Goal: Task Accomplishment & Management: Use online tool/utility

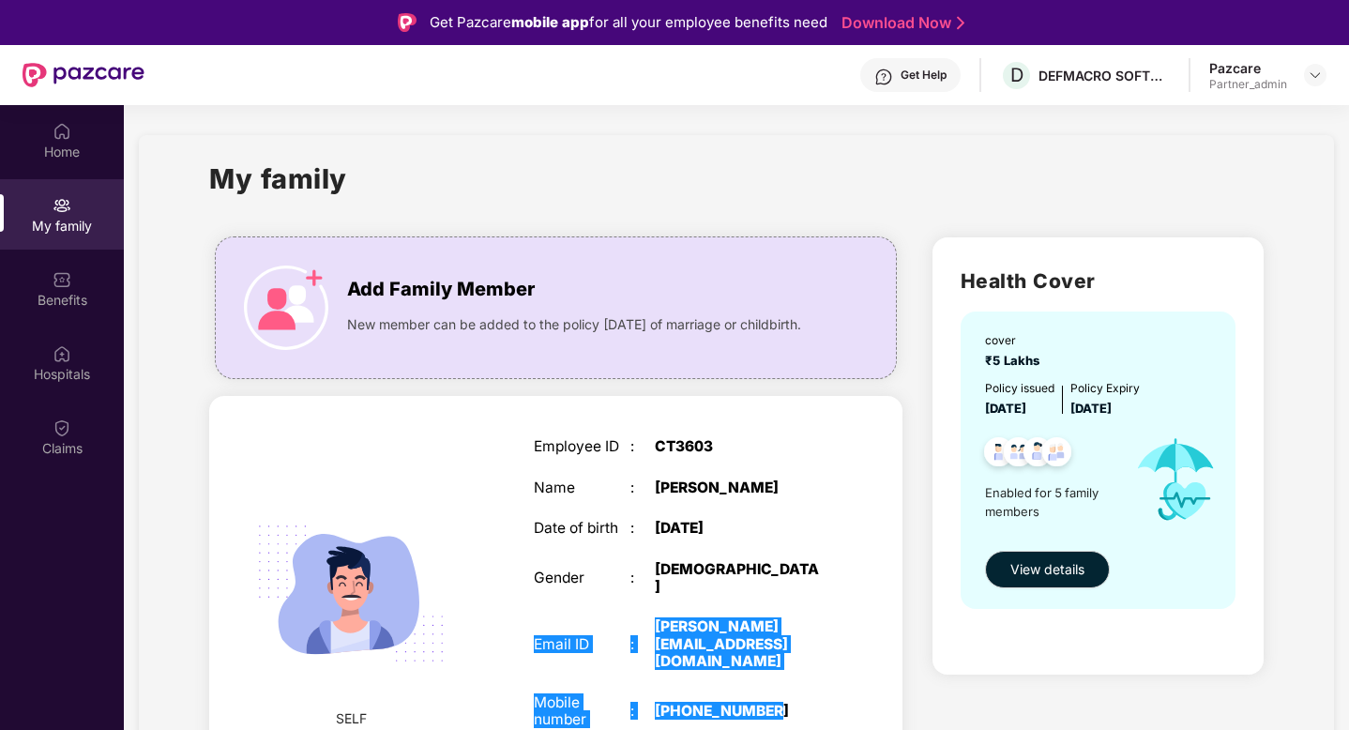
scroll to position [177, 0]
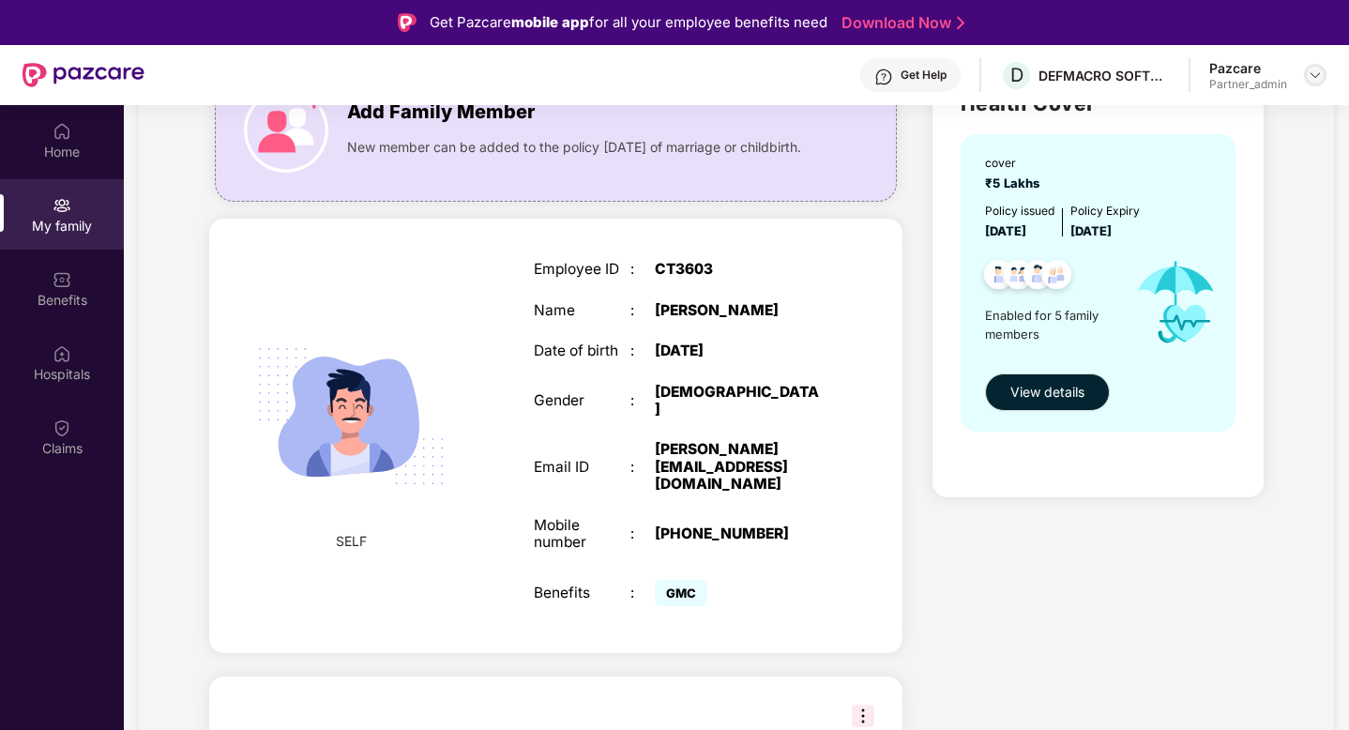
click at [1324, 75] on div at bounding box center [1315, 75] width 23 height 23
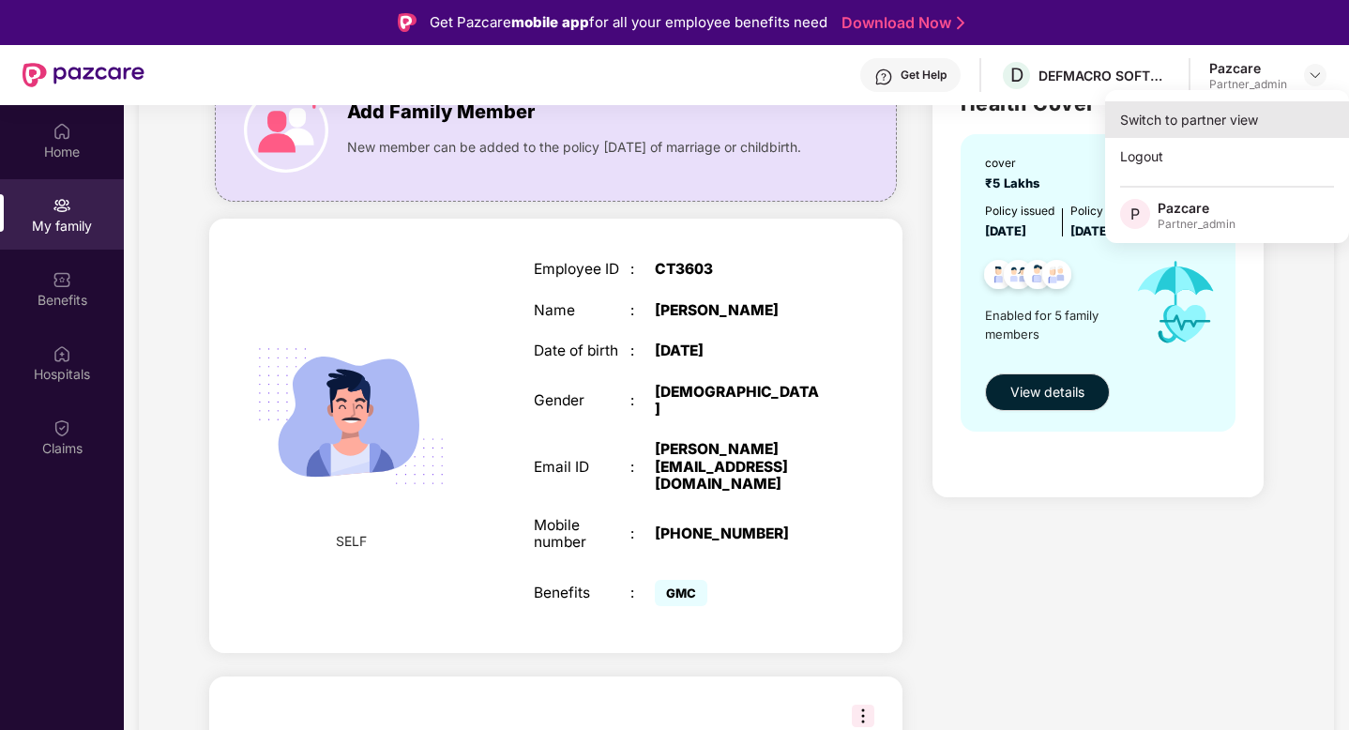
click at [1253, 118] on div "Switch to partner view" at bounding box center [1227, 119] width 244 height 37
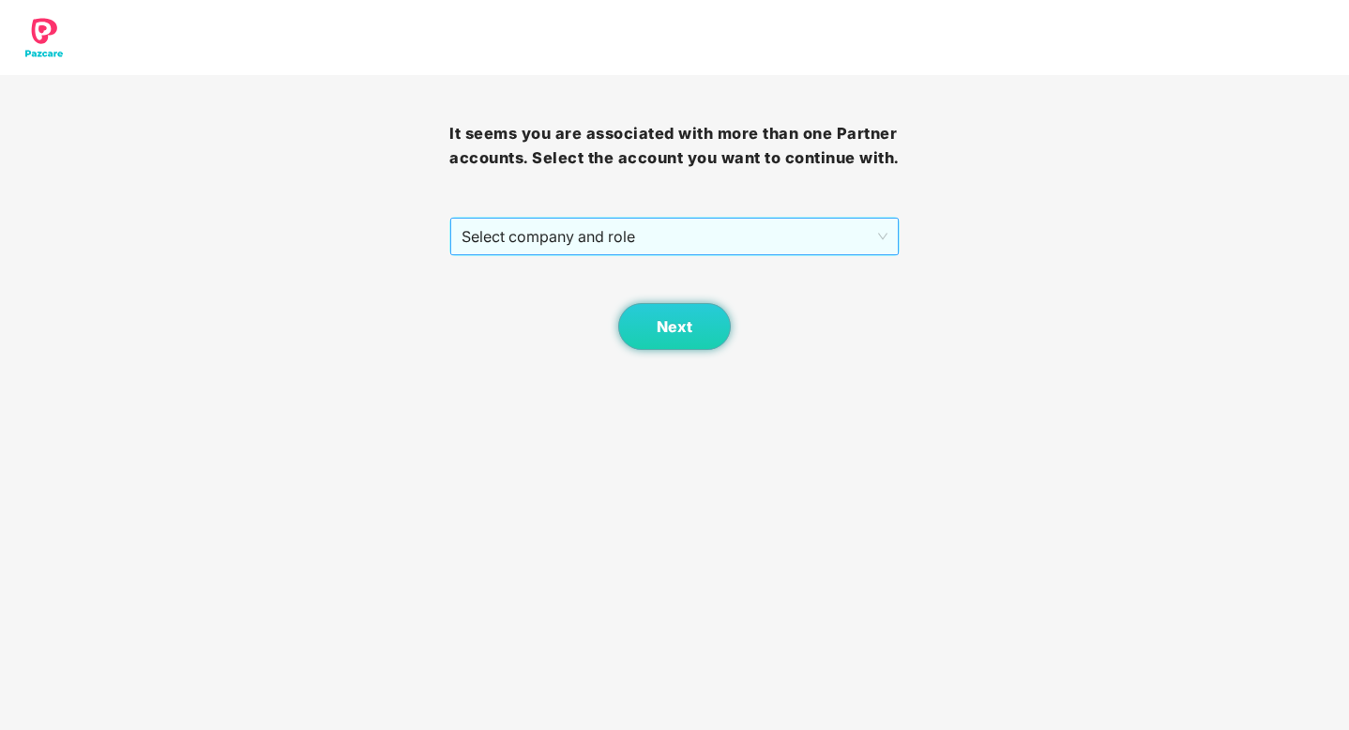
click at [806, 236] on span "Select company and role" at bounding box center [674, 237] width 425 height 36
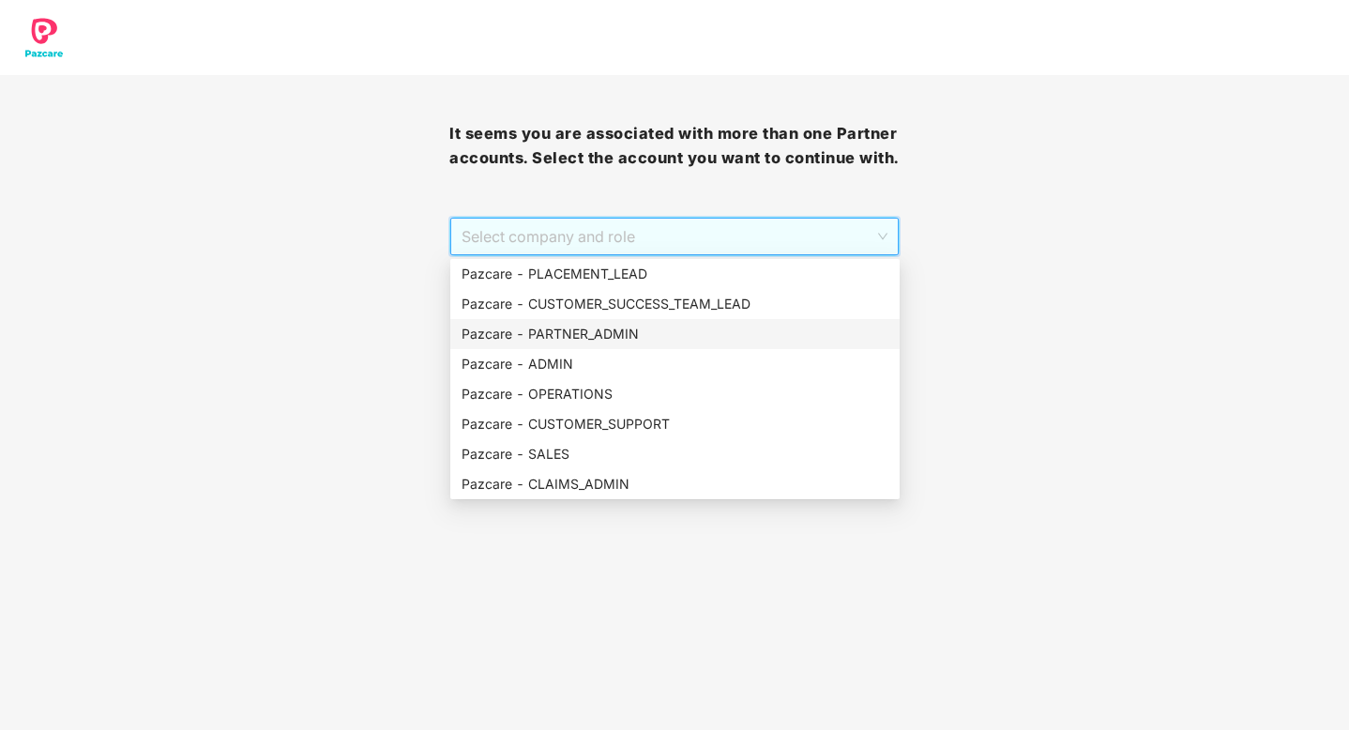
click at [600, 333] on div "Pazcare - PARTNER_ADMIN" at bounding box center [675, 334] width 427 height 21
click at [600, 333] on div "Next" at bounding box center [673, 303] width 449 height 94
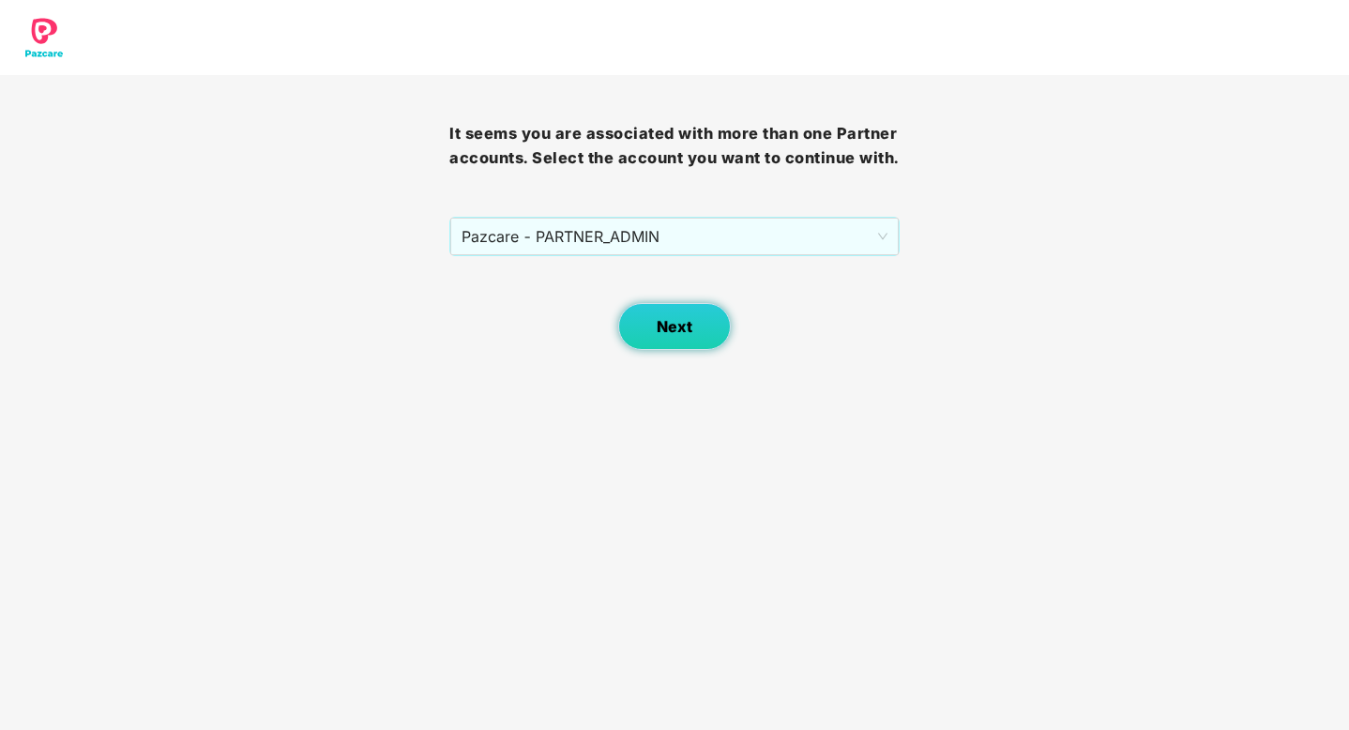
click at [675, 329] on span "Next" at bounding box center [675, 327] width 36 height 18
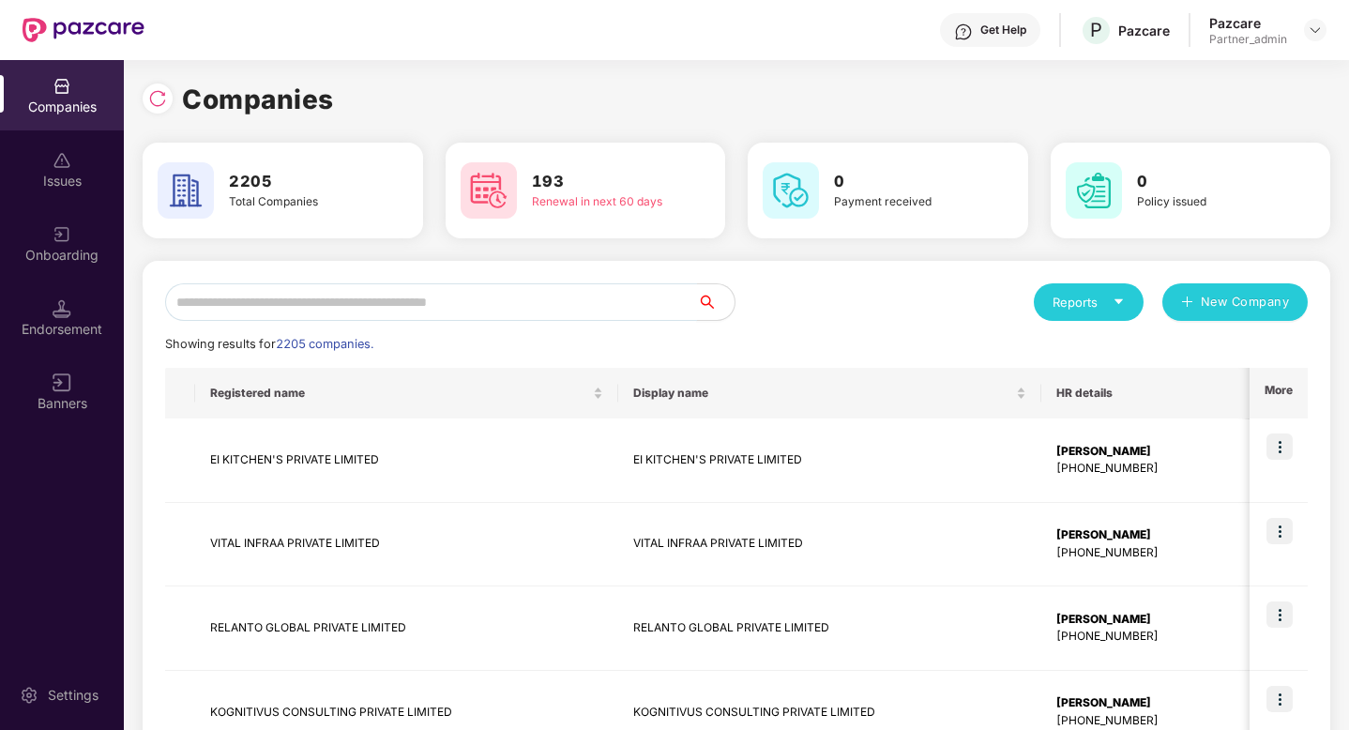
click at [504, 312] on input "text" at bounding box center [431, 302] width 532 height 38
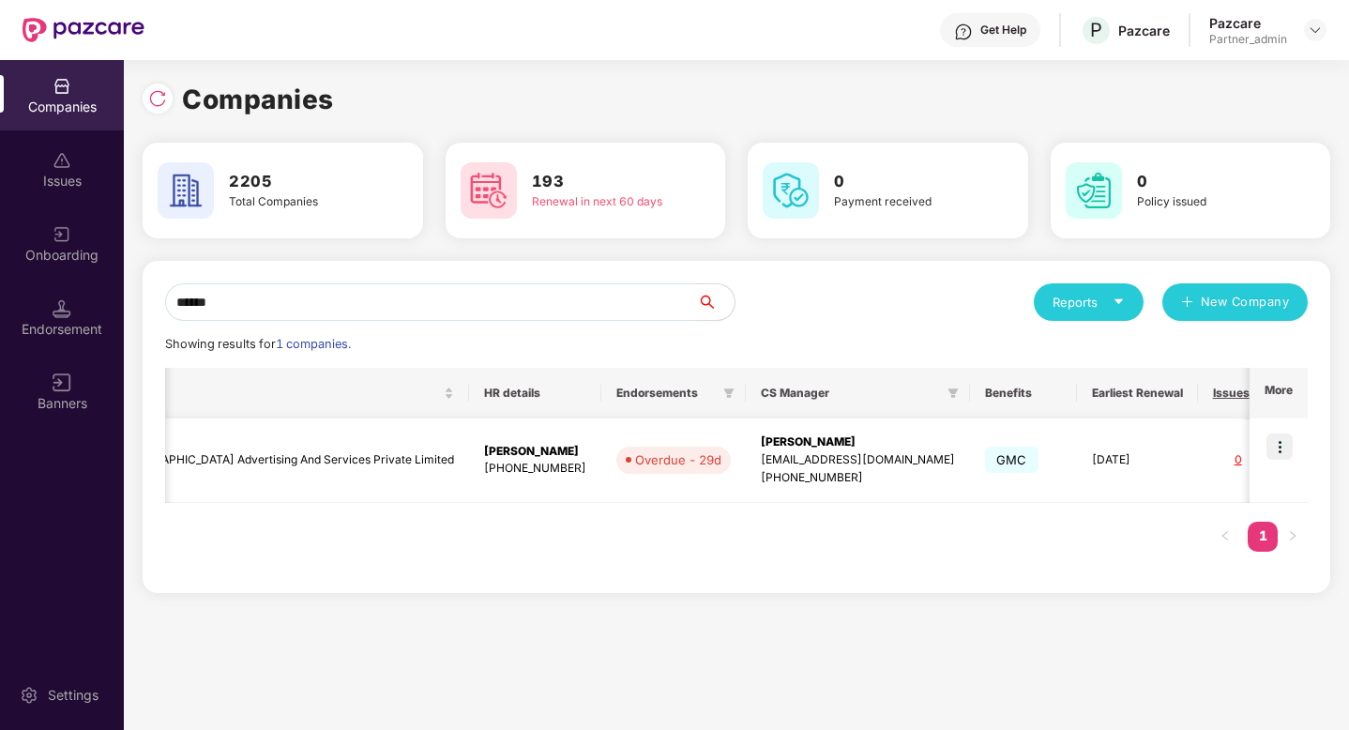
scroll to position [0, 658]
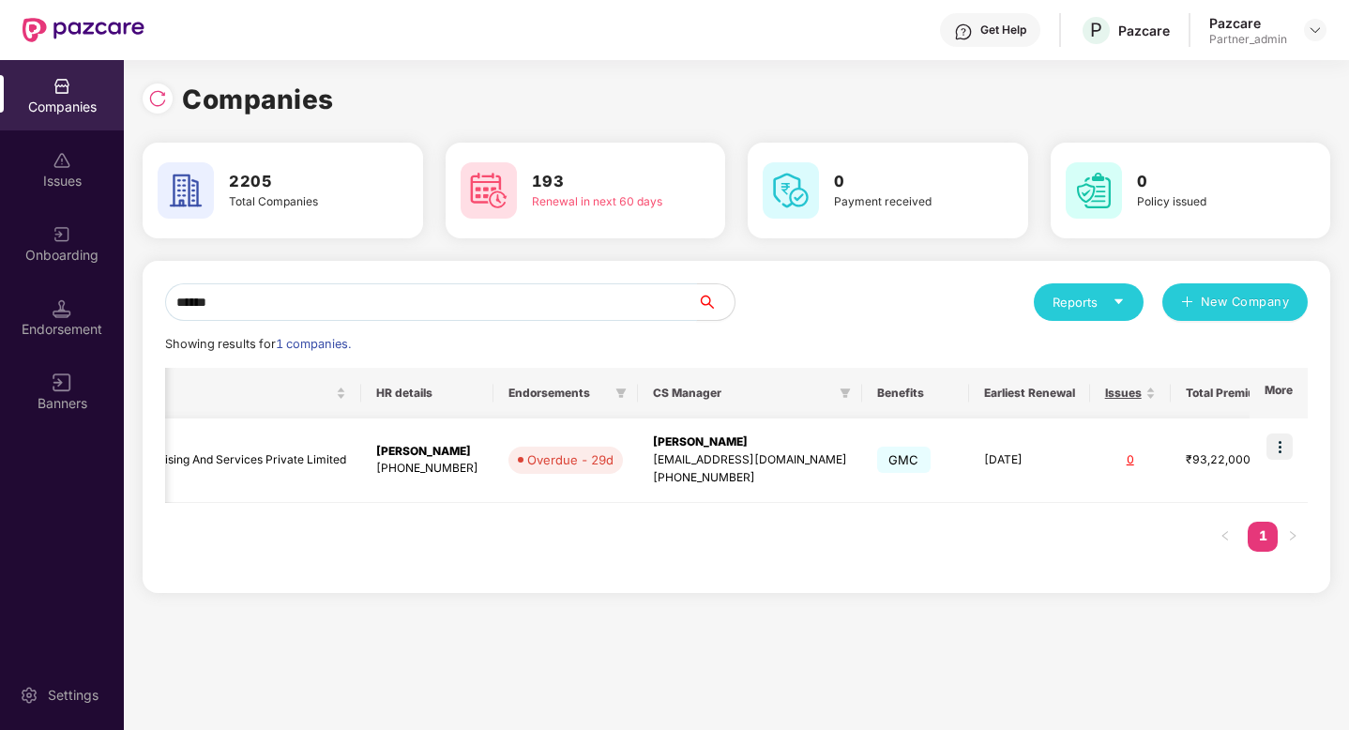
type input "******"
click at [1278, 448] on img at bounding box center [1280, 446] width 26 height 26
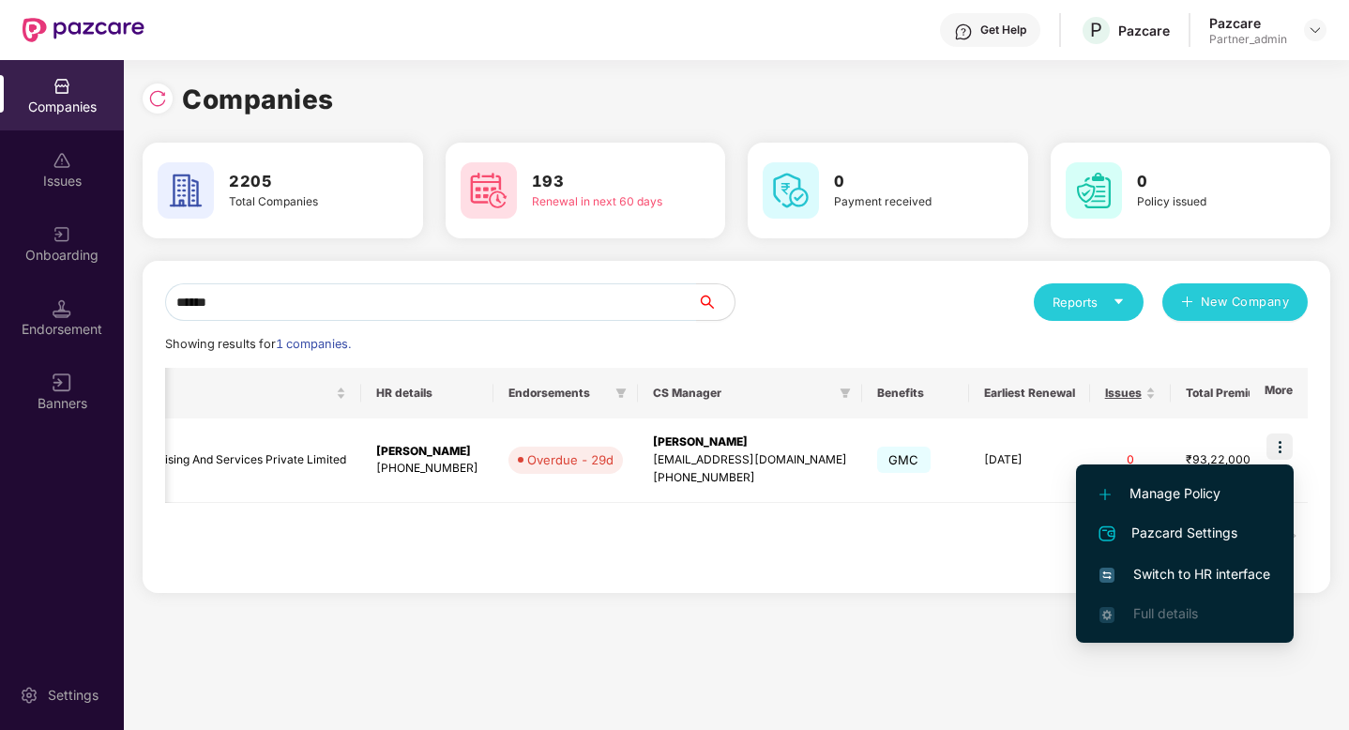
click at [1218, 572] on span "Switch to HR interface" at bounding box center [1185, 574] width 171 height 21
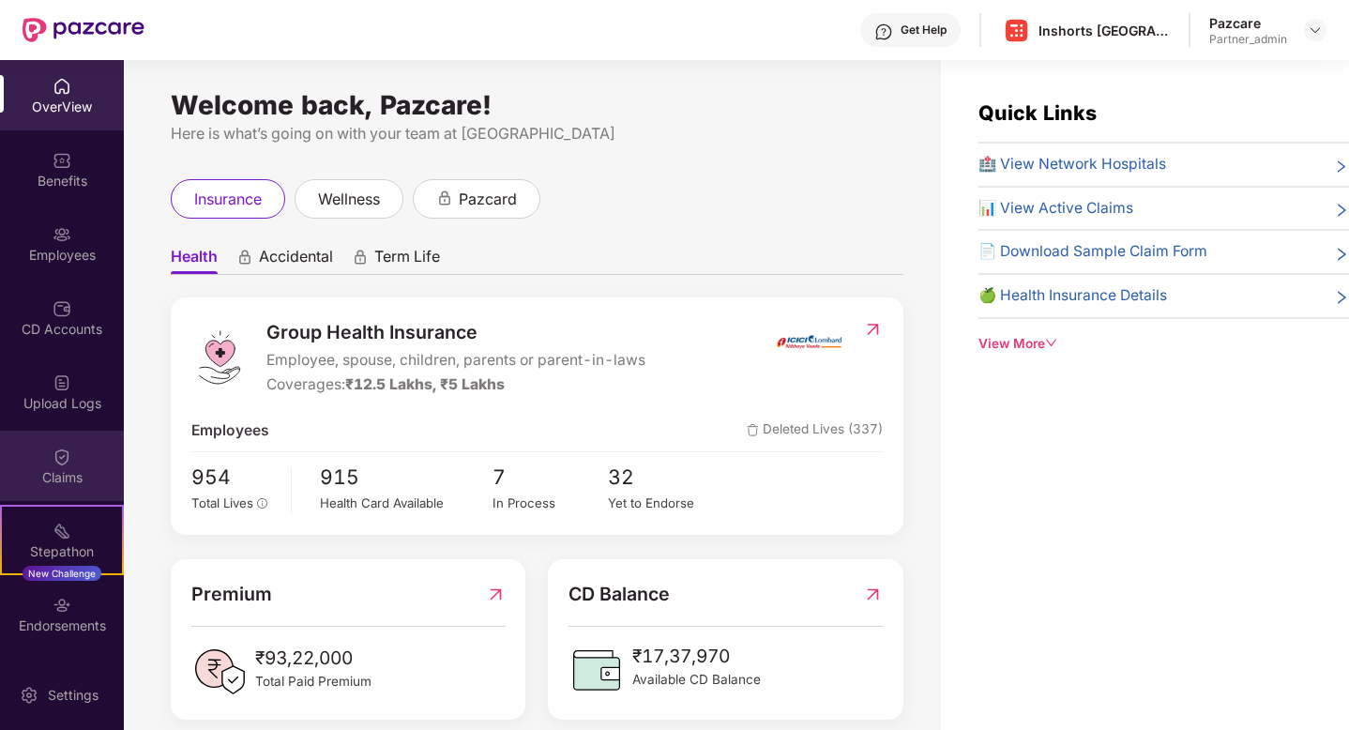
scroll to position [68, 0]
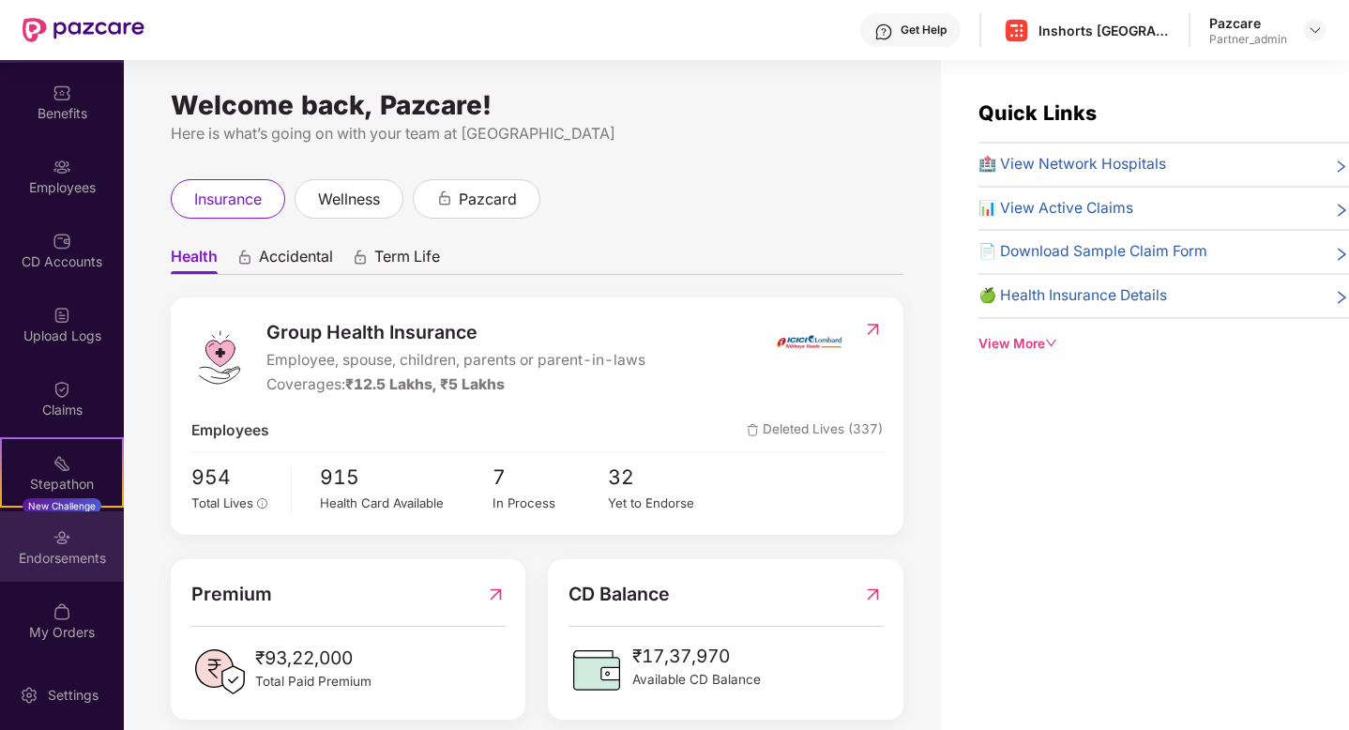
click at [100, 559] on div "Endorsements" at bounding box center [62, 558] width 124 height 19
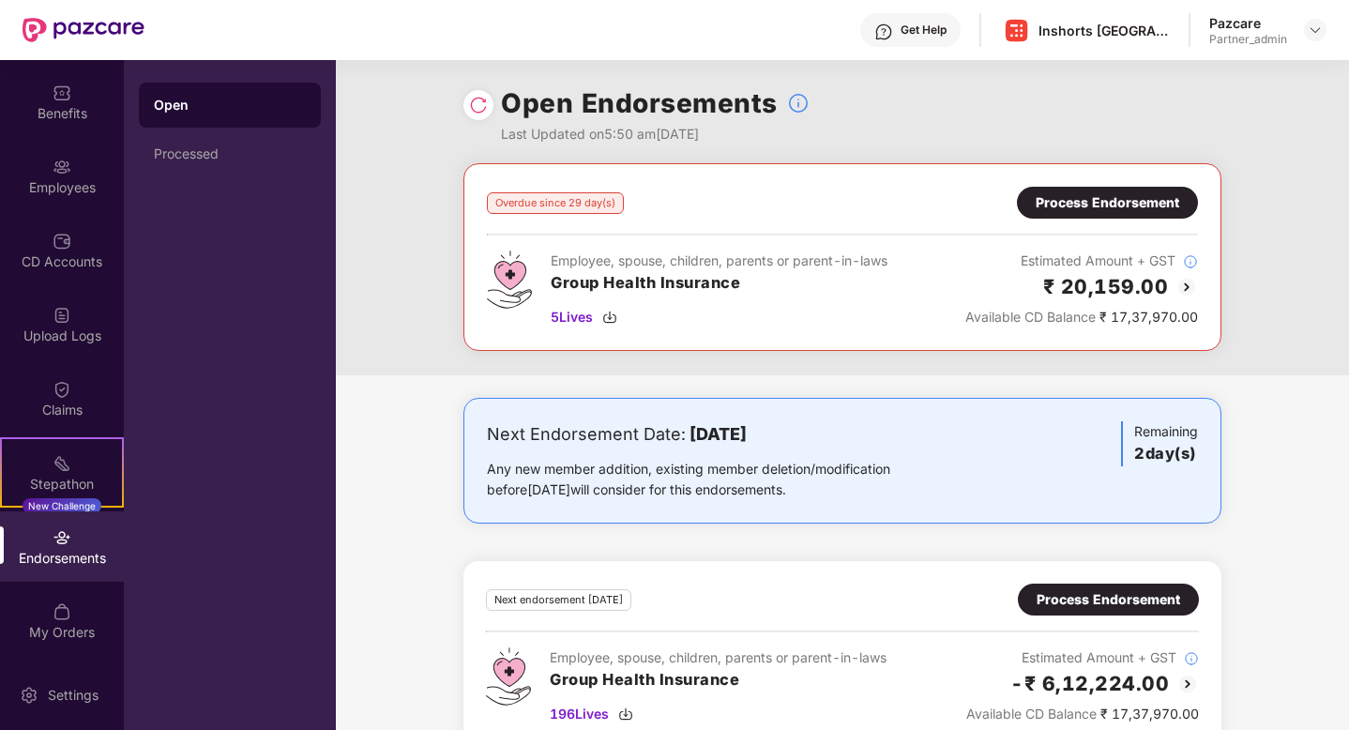
scroll to position [143, 0]
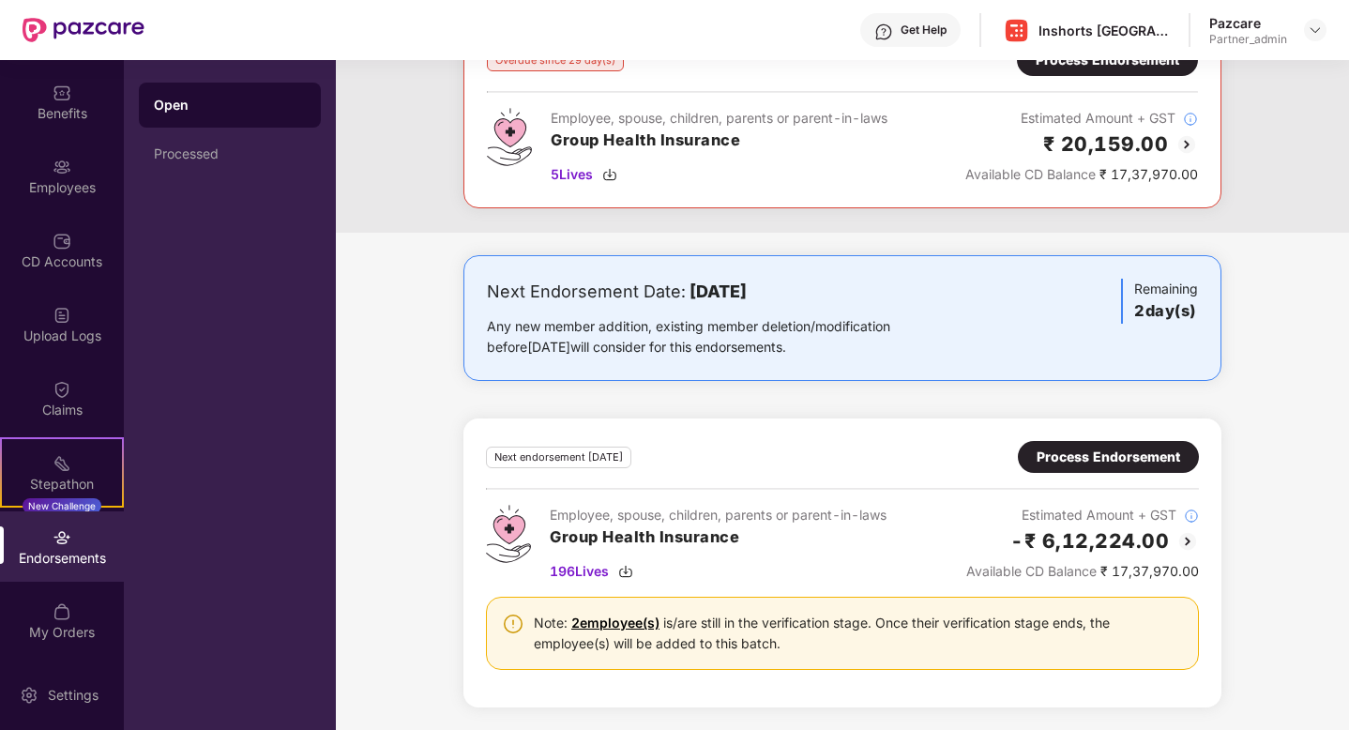
click at [1054, 469] on div "Process Endorsement" at bounding box center [1108, 457] width 181 height 32
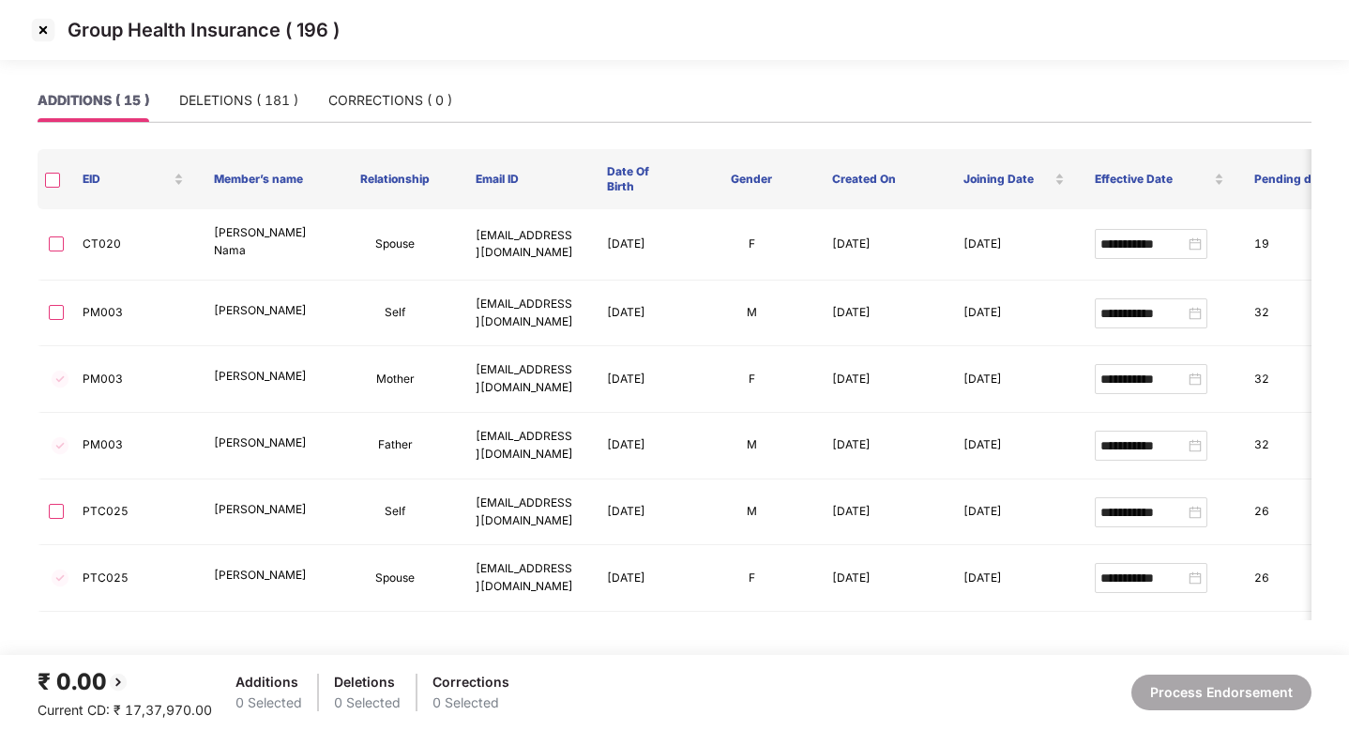
click at [45, 32] on img at bounding box center [43, 30] width 30 height 30
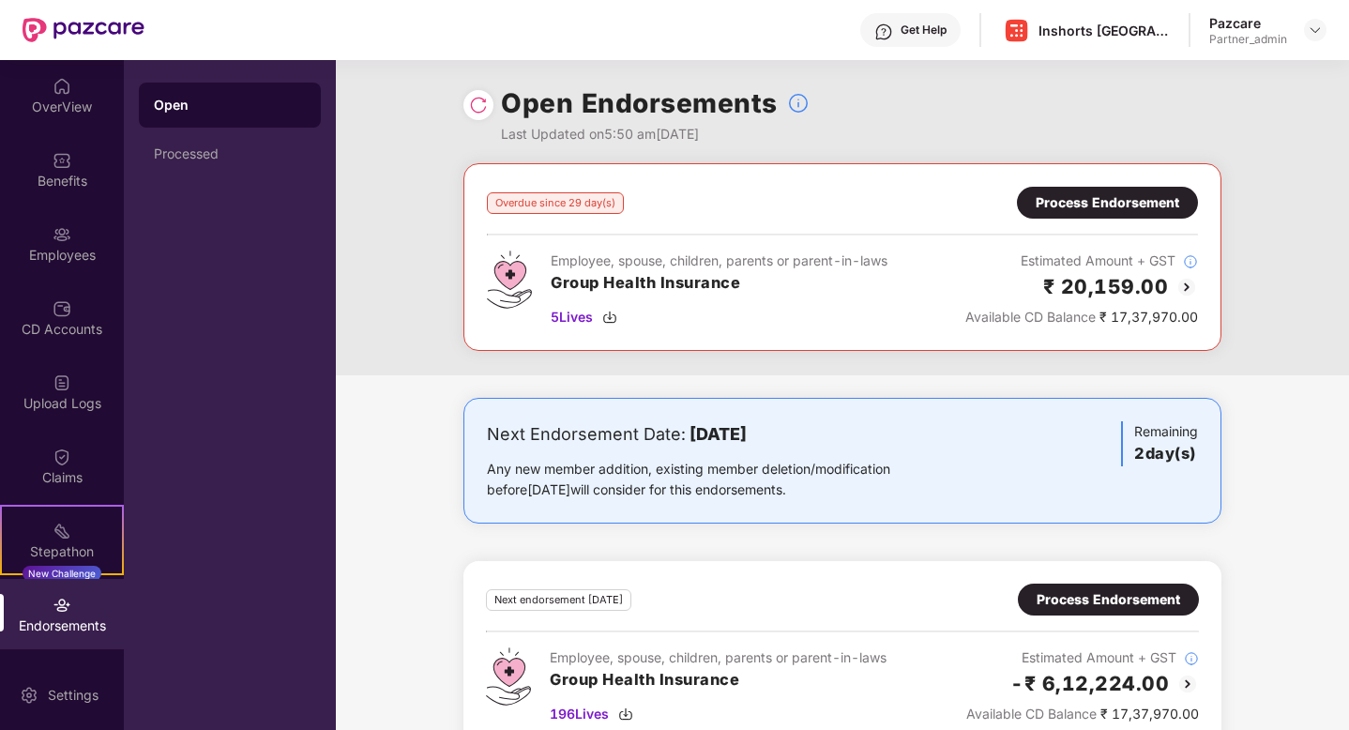
scroll to position [143, 0]
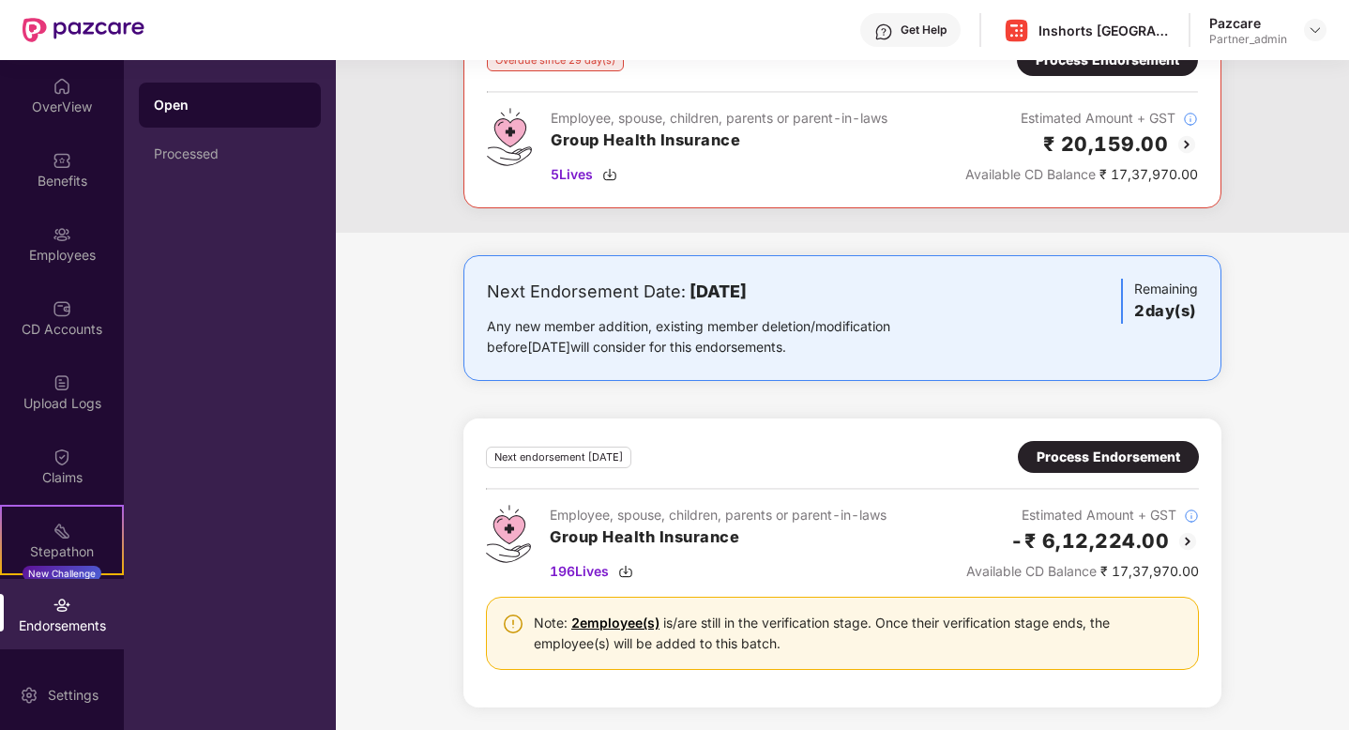
click at [635, 626] on link "2 employee(s)" at bounding box center [615, 623] width 88 height 16
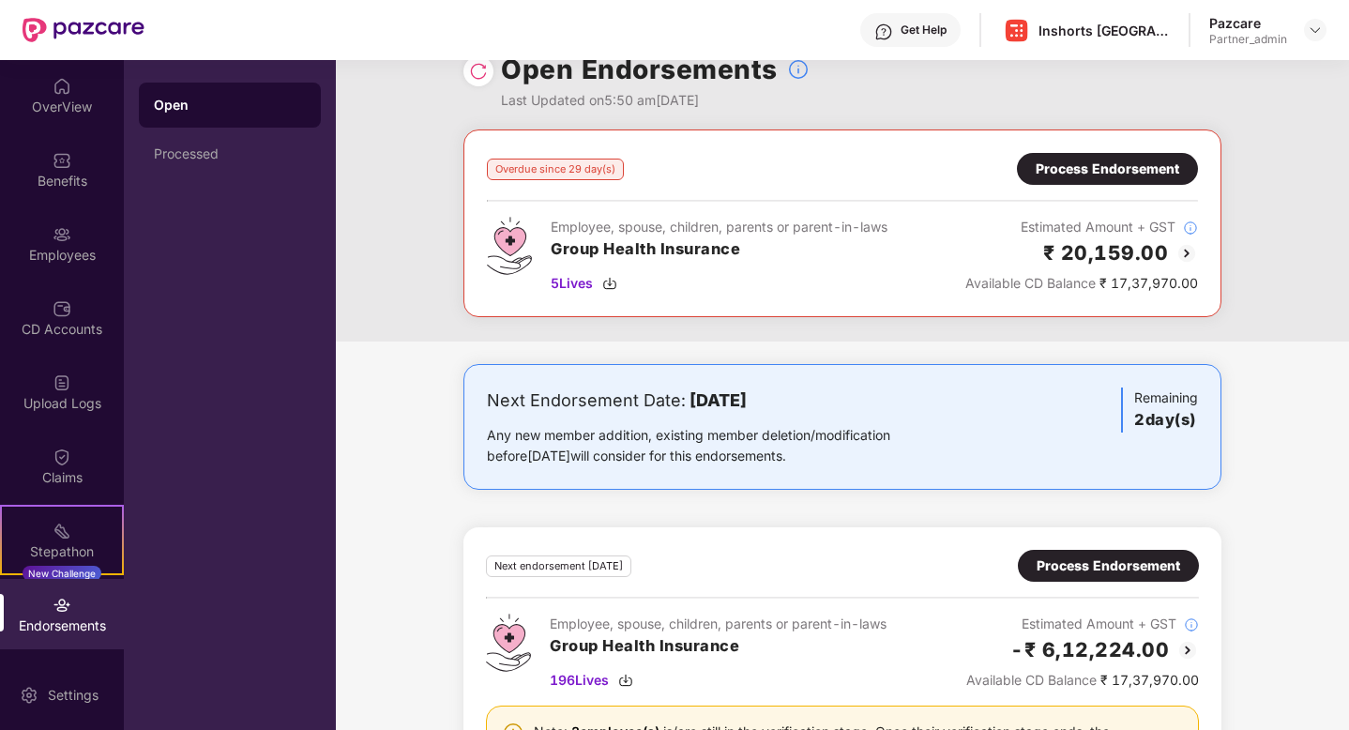
scroll to position [0, 0]
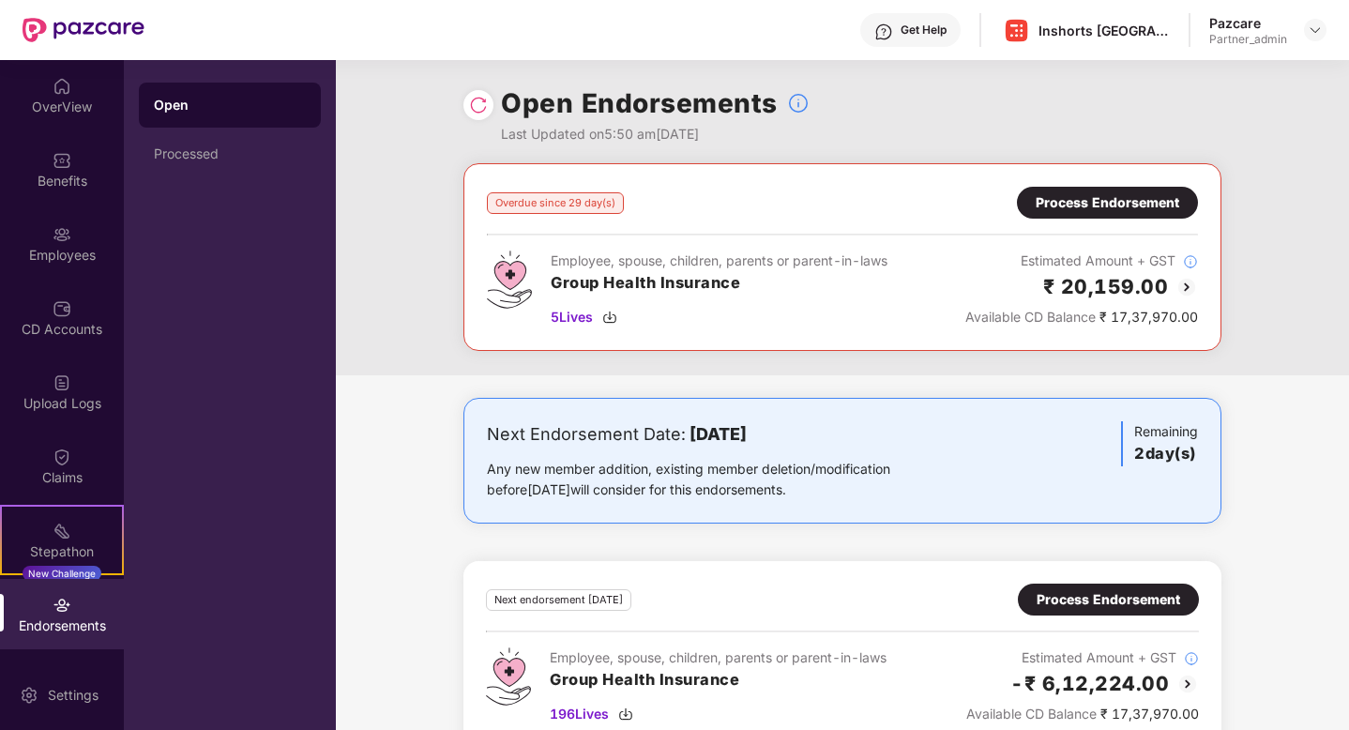
click at [1133, 210] on div "Process Endorsement" at bounding box center [1108, 202] width 144 height 21
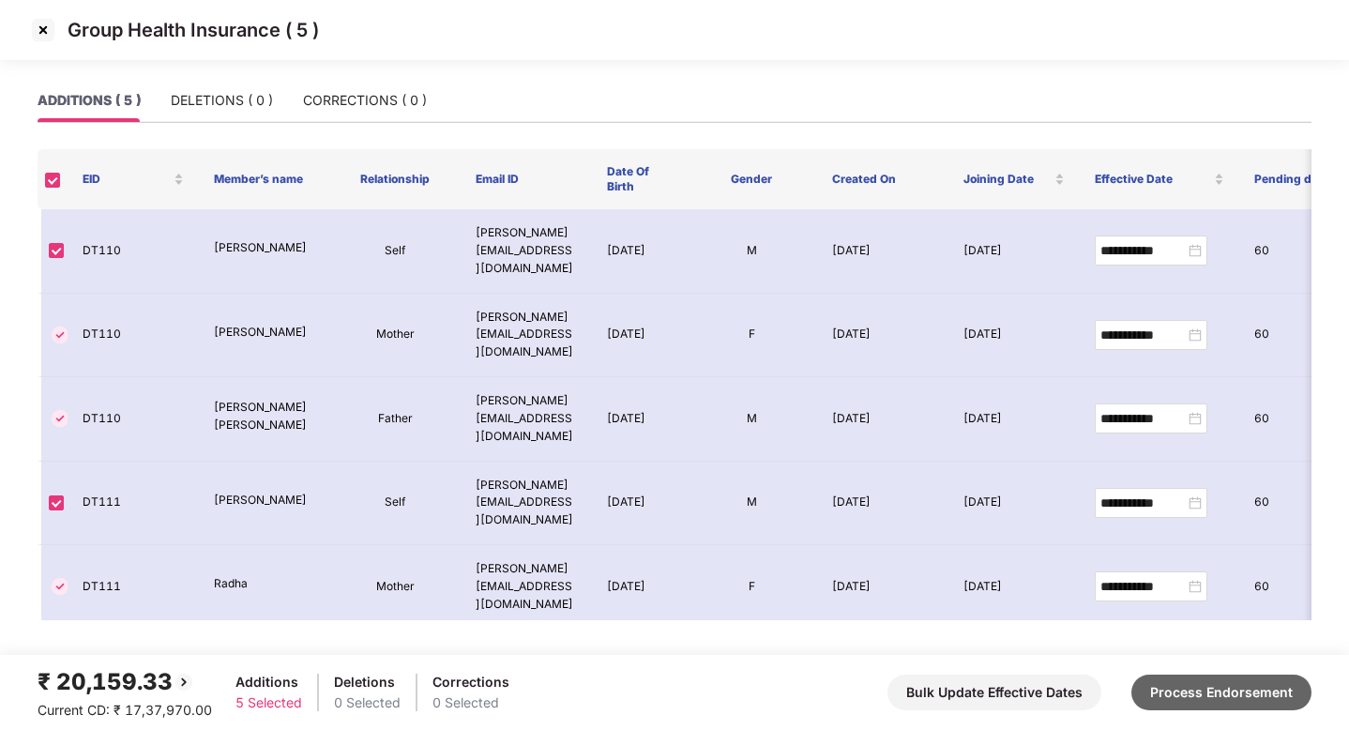
click at [1208, 678] on button "Process Endorsement" at bounding box center [1222, 693] width 180 height 36
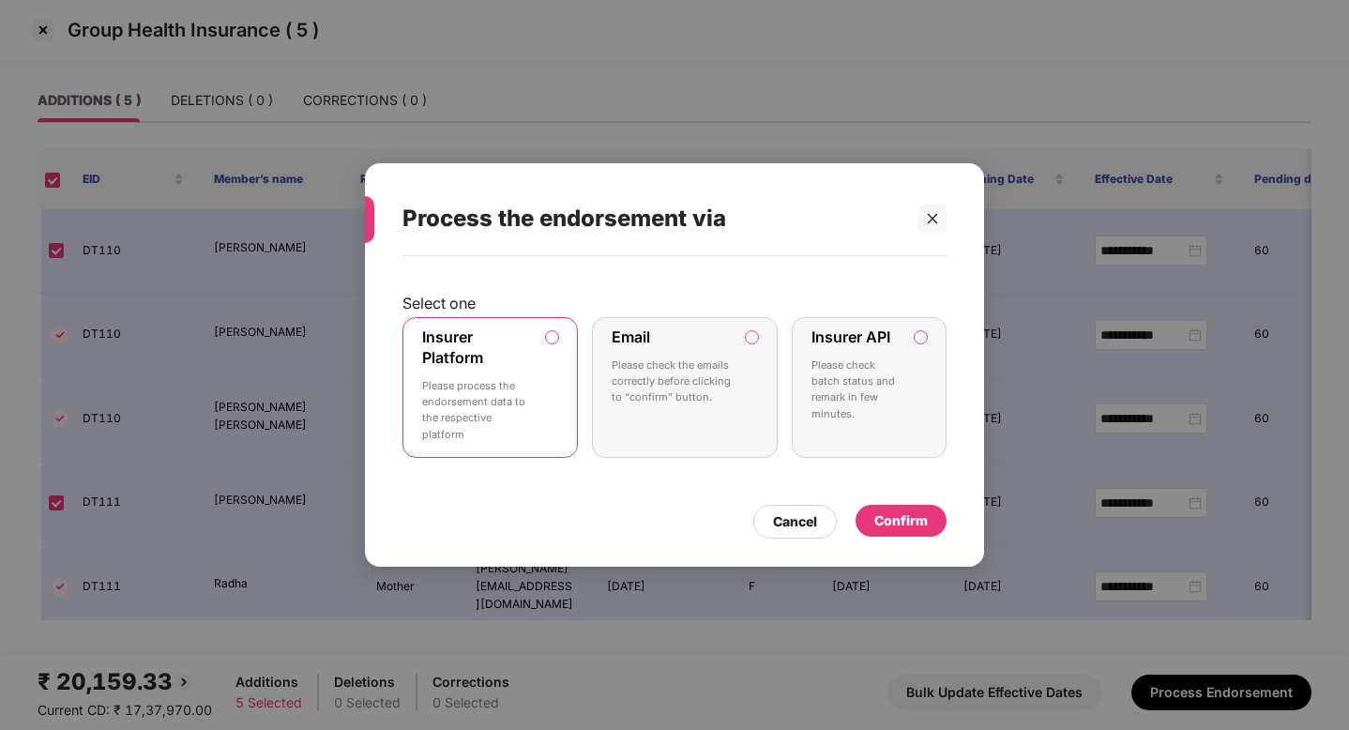
click at [903, 526] on div "Confirm" at bounding box center [900, 520] width 53 height 21
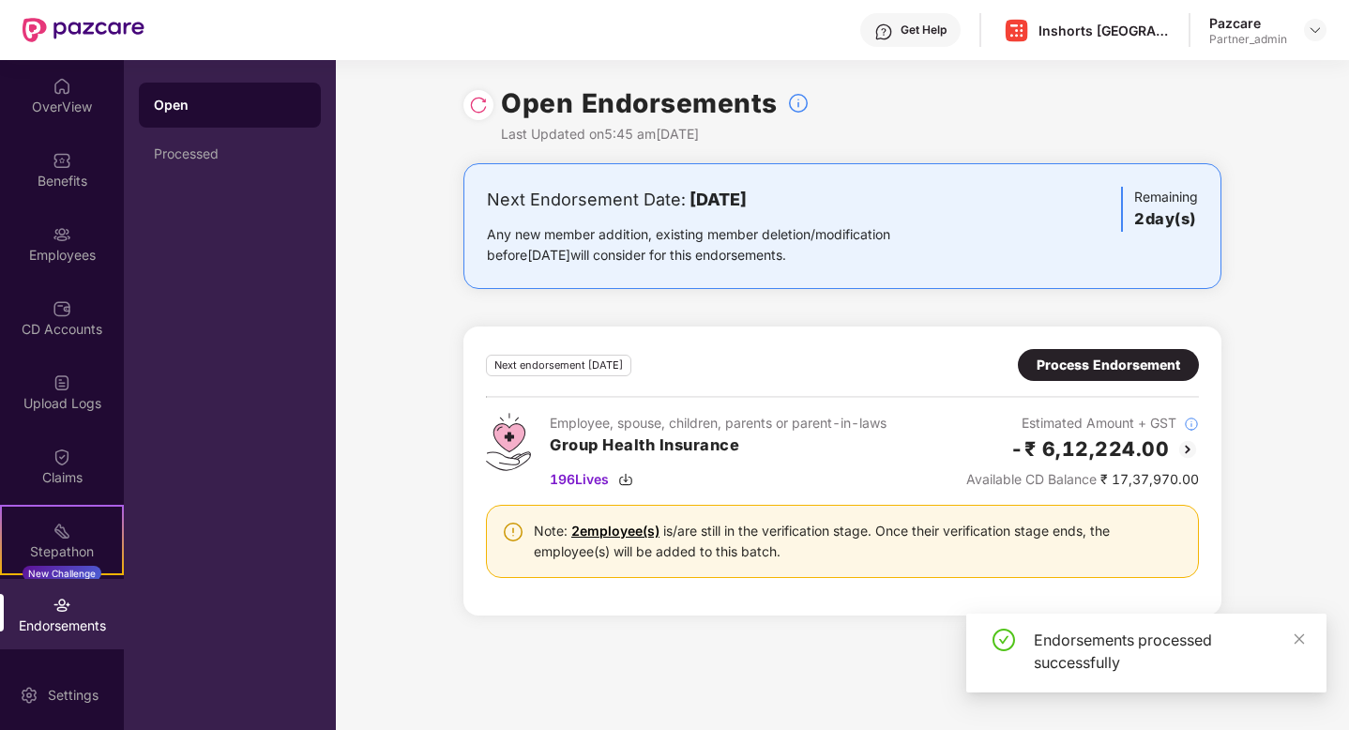
click at [489, 110] on div at bounding box center [479, 105] width 30 height 30
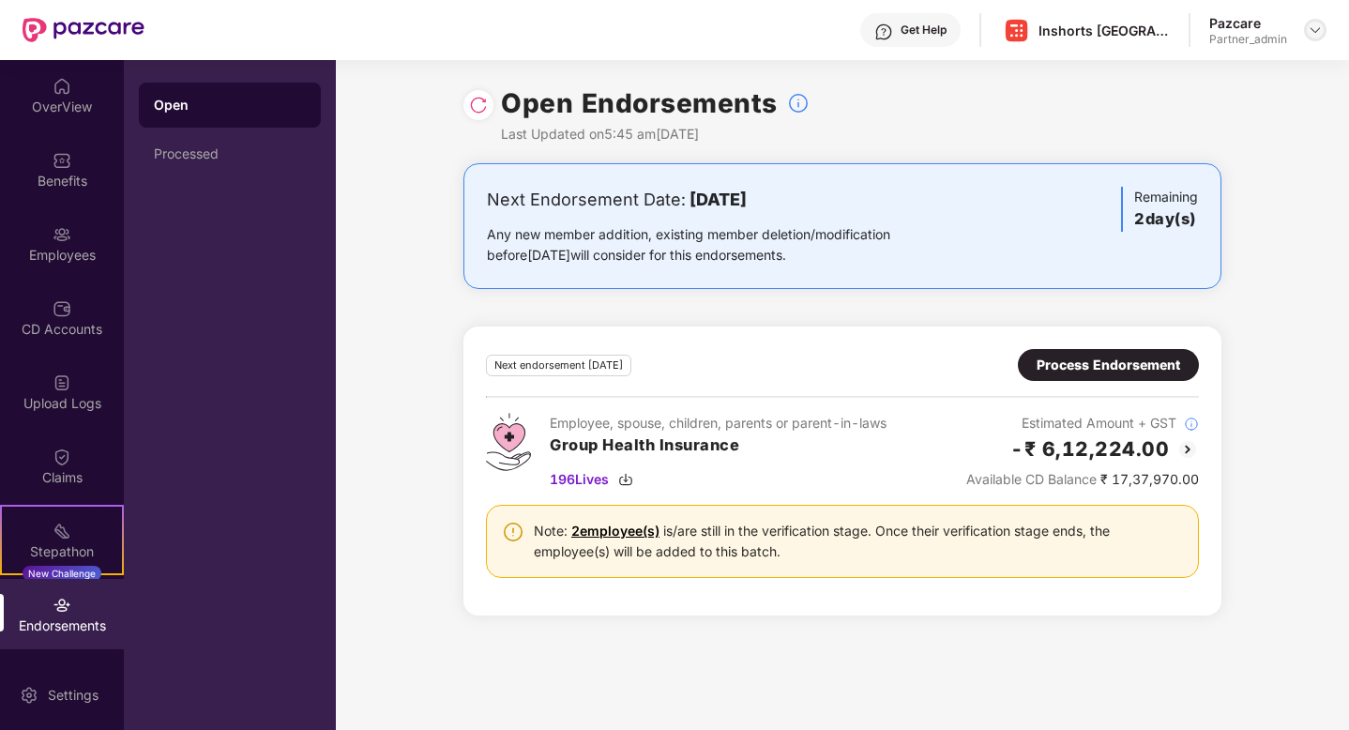
click at [1319, 30] on img at bounding box center [1315, 30] width 15 height 15
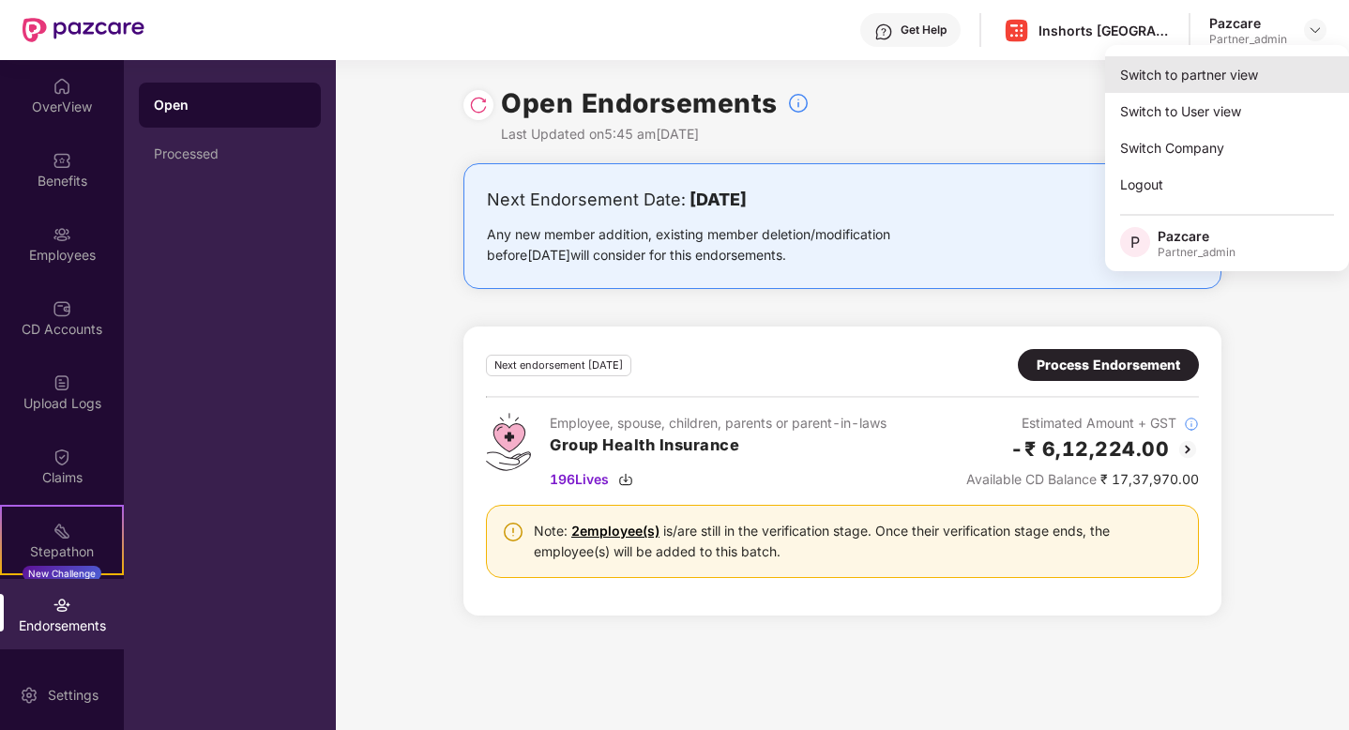
click at [1227, 77] on div "Switch to partner view" at bounding box center [1227, 74] width 244 height 37
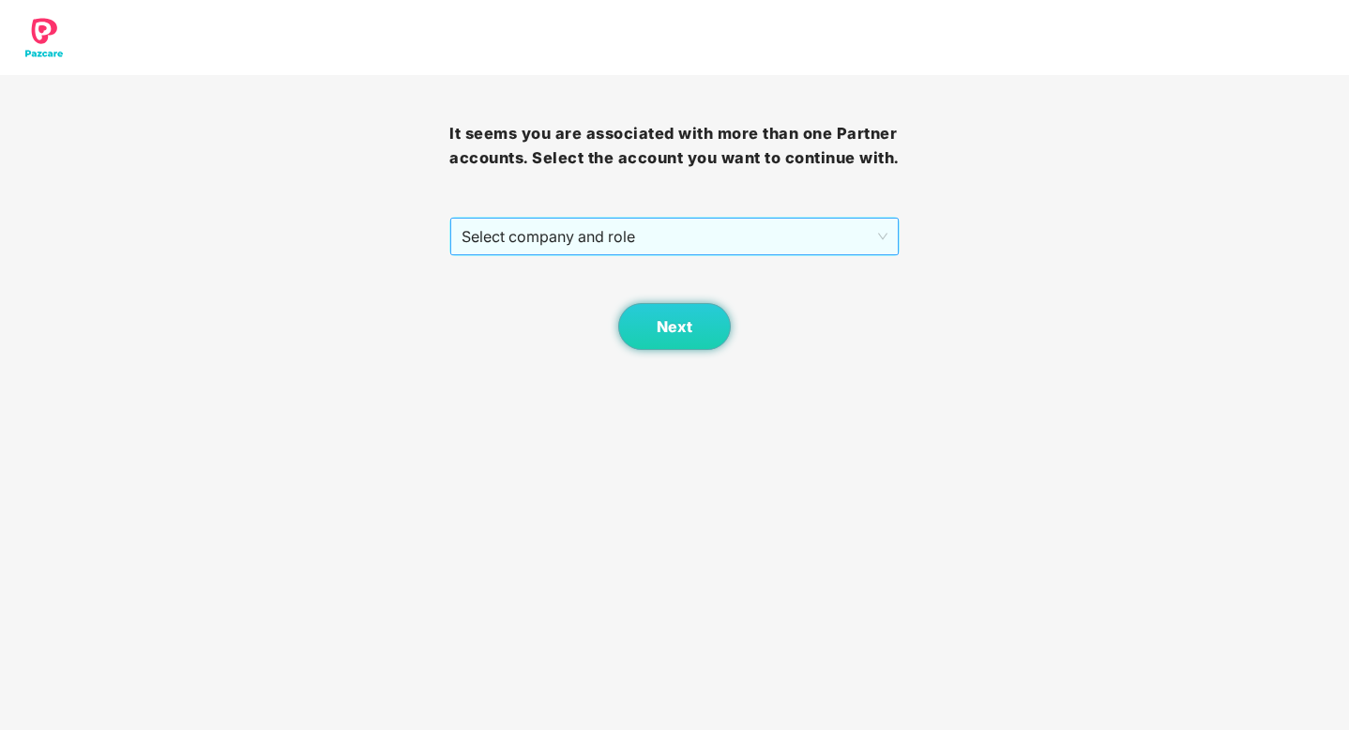
click at [742, 251] on span "Select company and role" at bounding box center [674, 237] width 425 height 36
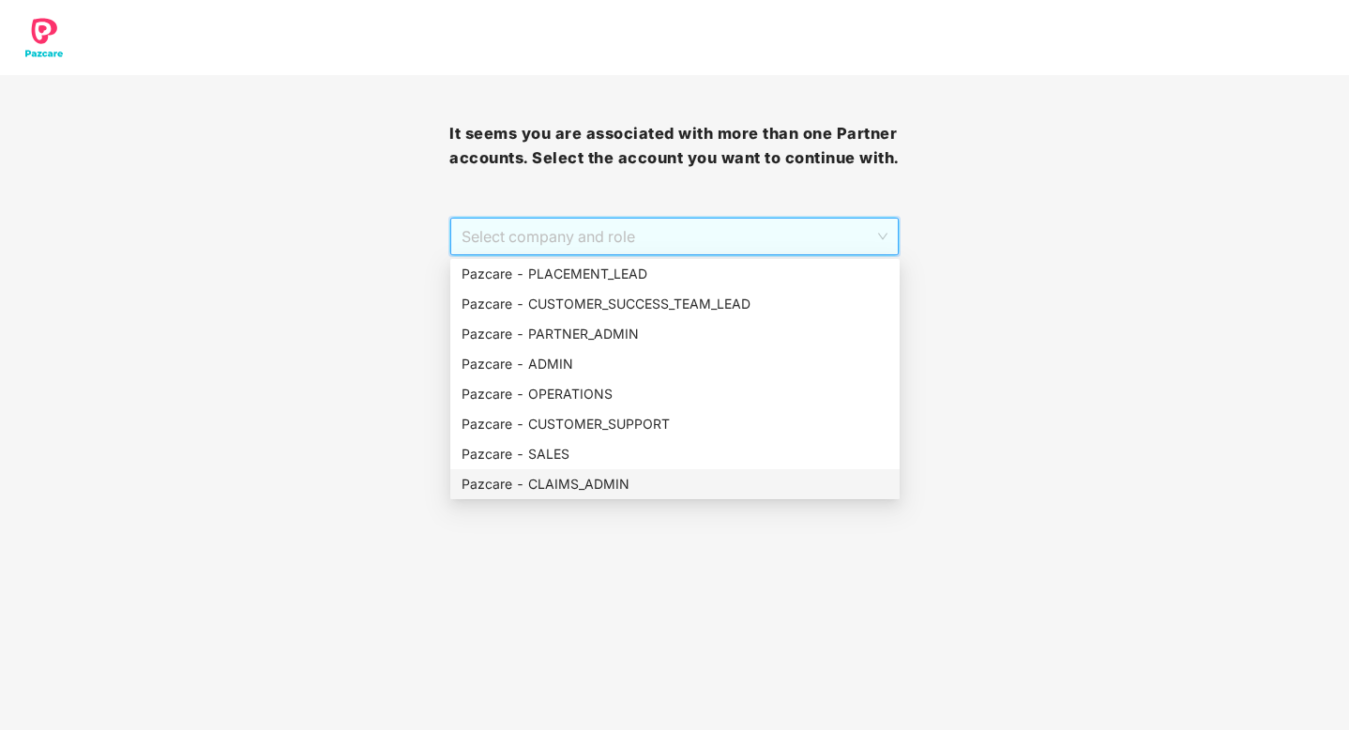
click at [565, 480] on div "Pazcare - CLAIMS_ADMIN" at bounding box center [675, 484] width 427 height 21
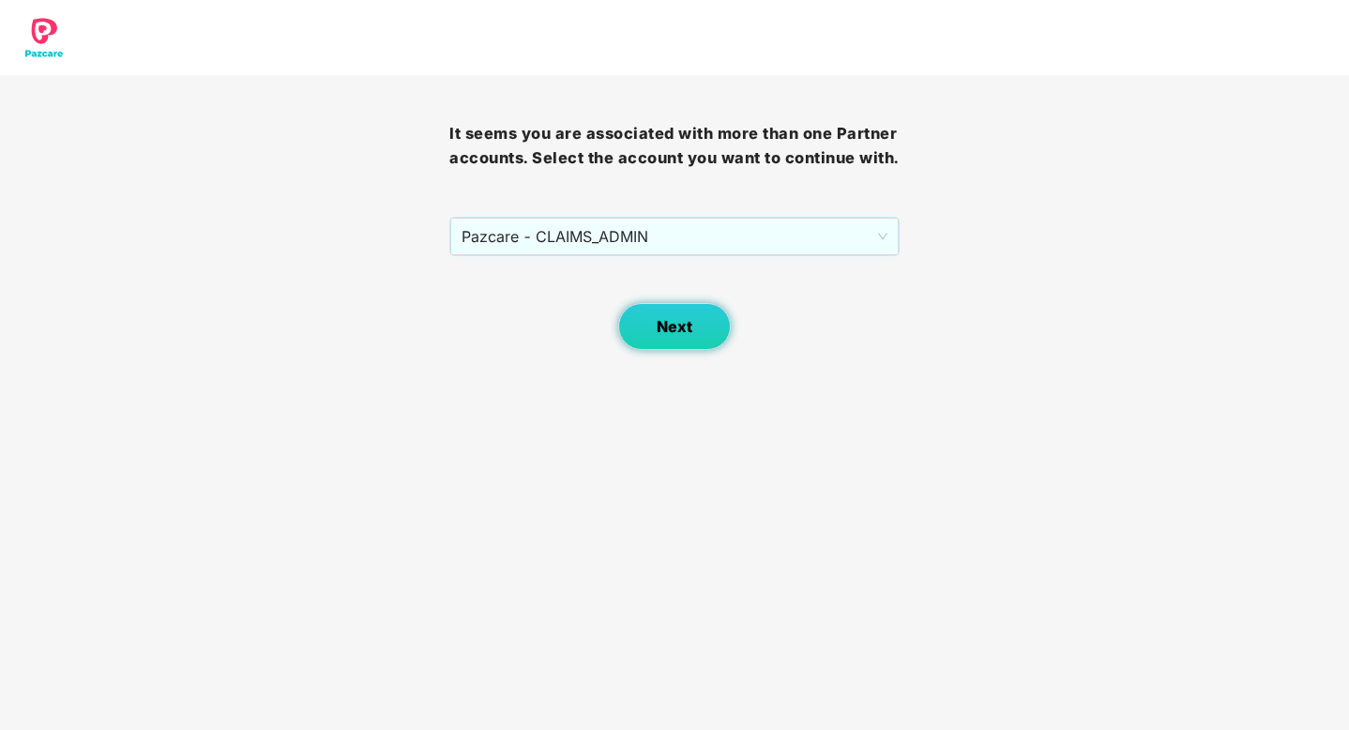
click at [676, 309] on button "Next" at bounding box center [674, 326] width 113 height 47
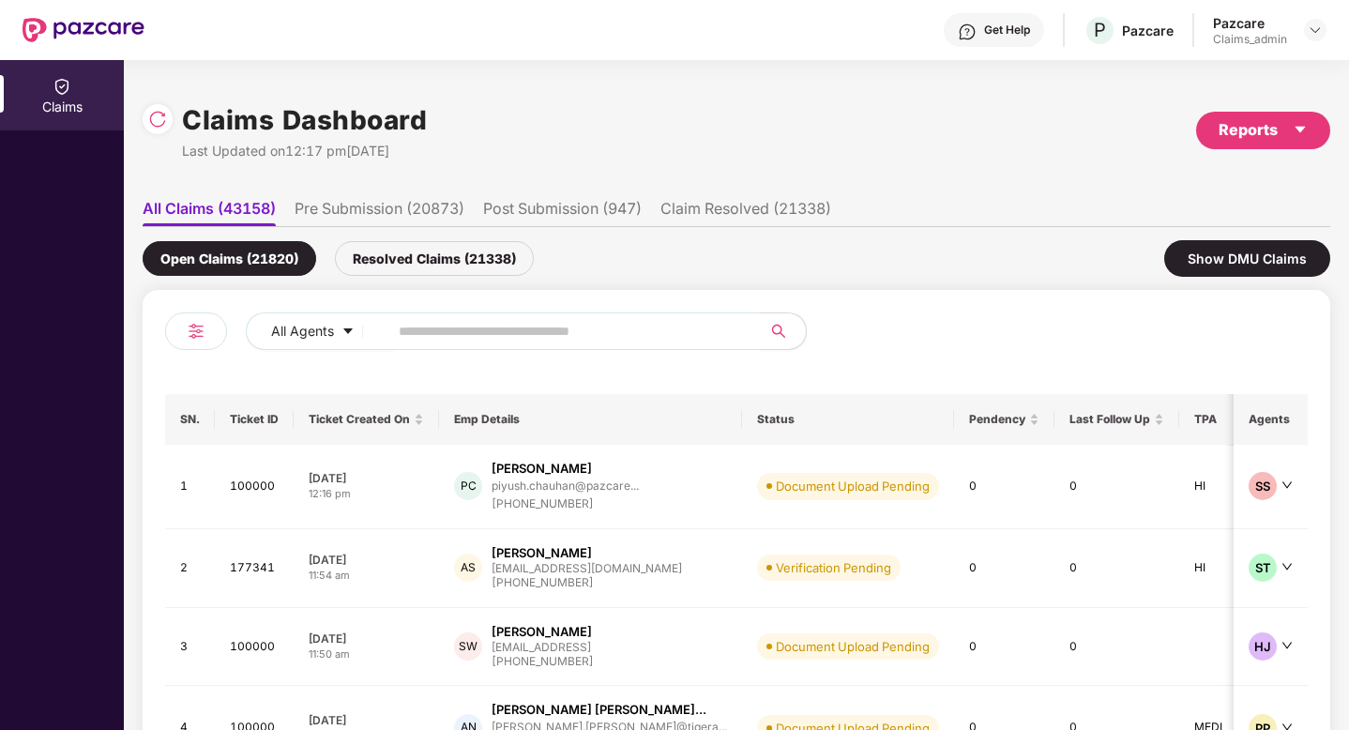
click at [415, 205] on li "Pre Submission (20873)" at bounding box center [380, 212] width 170 height 27
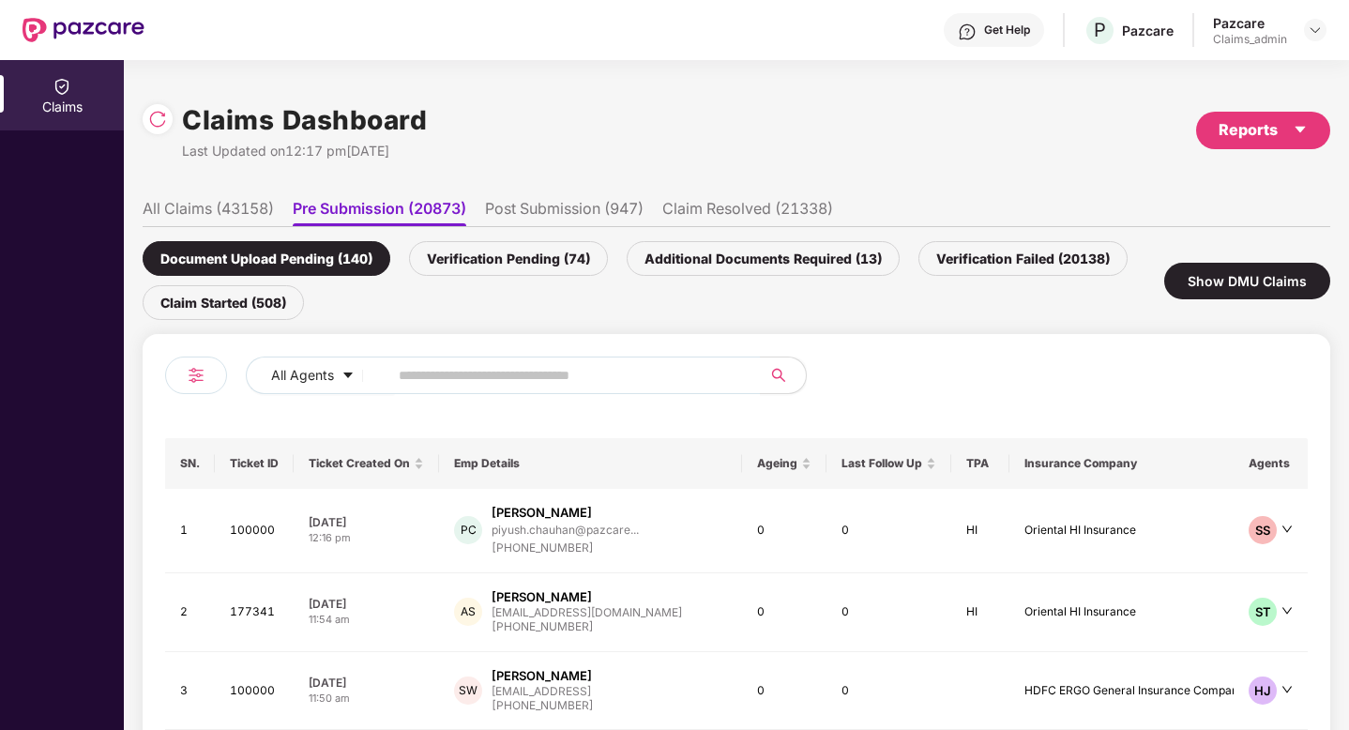
click at [484, 253] on div "Verification Pending (74)" at bounding box center [508, 258] width 199 height 35
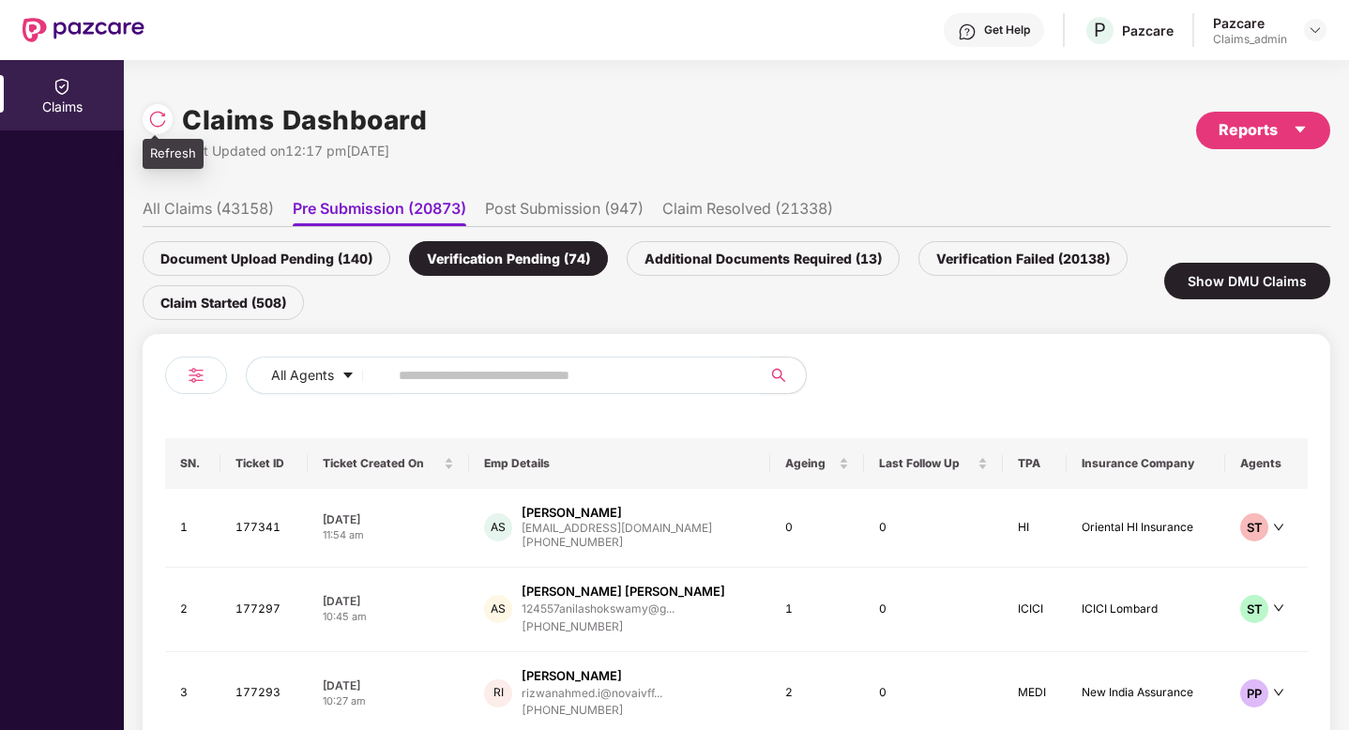
click at [161, 124] on img at bounding box center [157, 119] width 19 height 19
click at [785, 460] on span "Ageing" at bounding box center [810, 463] width 50 height 15
